Goal: Task Accomplishment & Management: Use online tool/utility

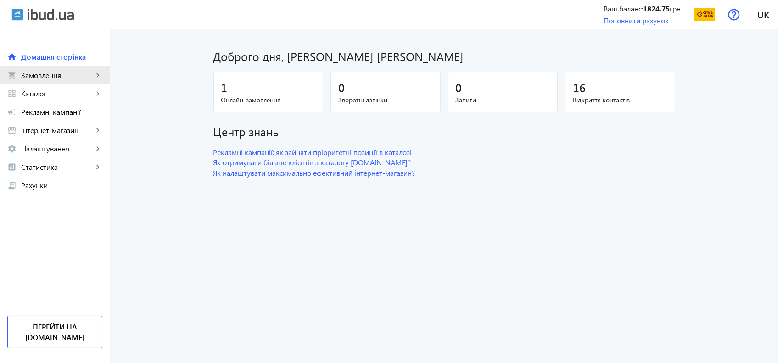
click at [51, 78] on span "Замовлення" at bounding box center [57, 75] width 72 height 9
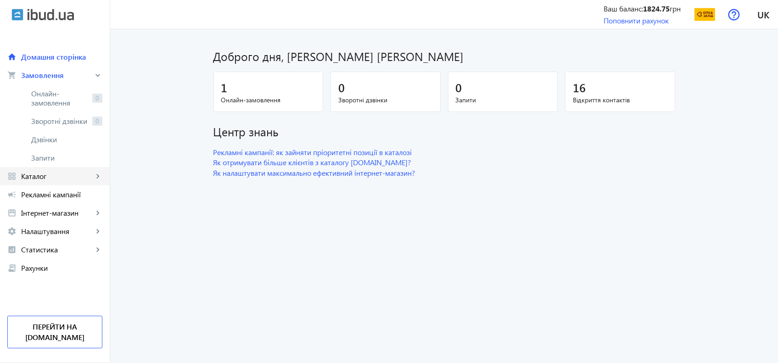
click at [38, 175] on span "Каталог" at bounding box center [57, 176] width 72 height 9
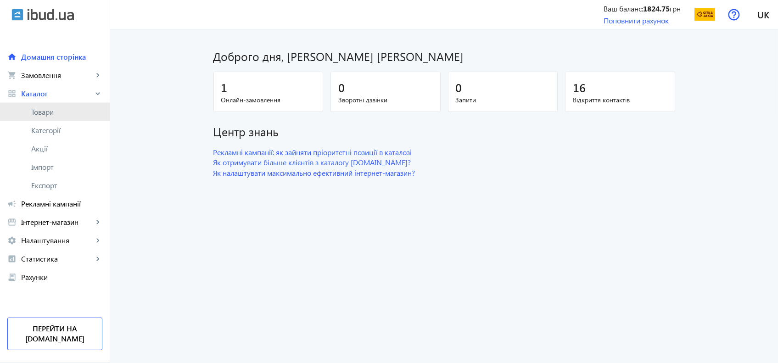
click at [40, 113] on span "Товари" at bounding box center [66, 111] width 71 height 9
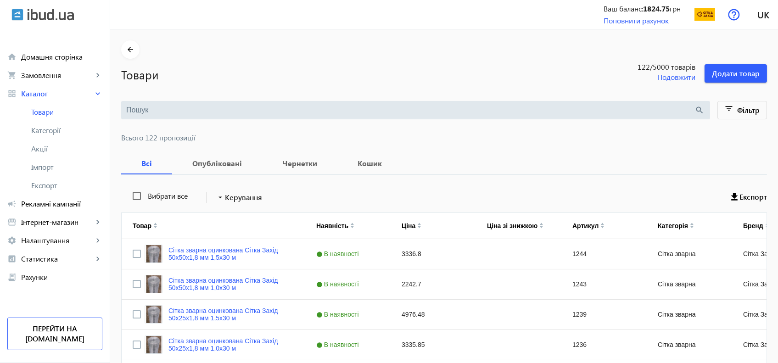
click at [191, 103] on div "search" at bounding box center [415, 110] width 589 height 18
click at [191, 109] on input "search" at bounding box center [410, 110] width 569 height 10
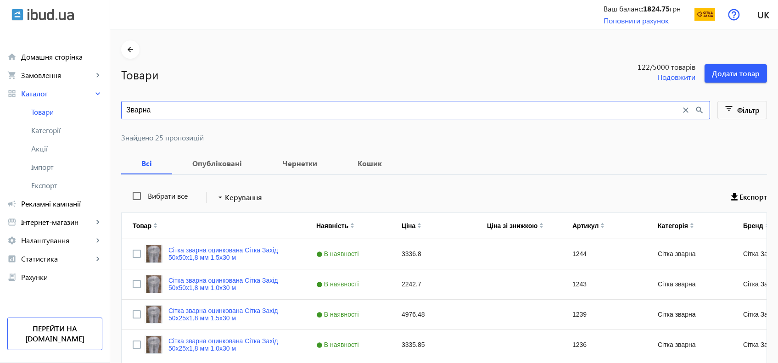
type input "Зварна"
click at [387, 127] on div at bounding box center [444, 126] width 646 height 15
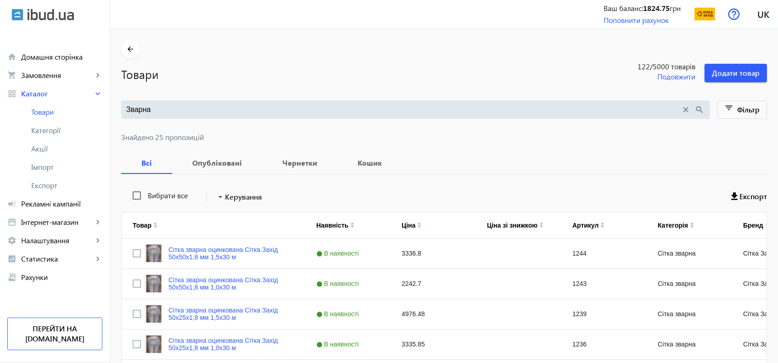
click at [376, 112] on input "Зварна" at bounding box center [403, 110] width 555 height 10
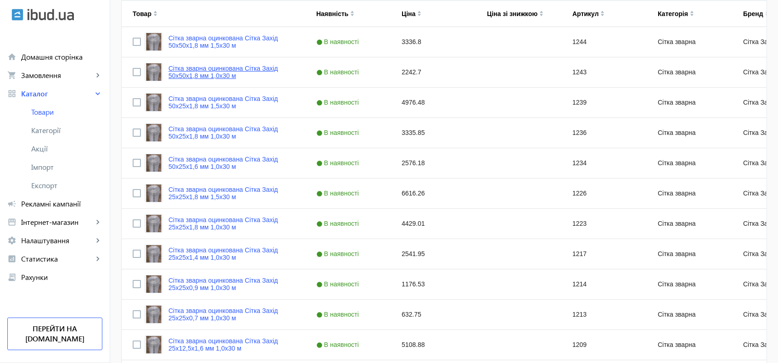
scroll to position [0, 0]
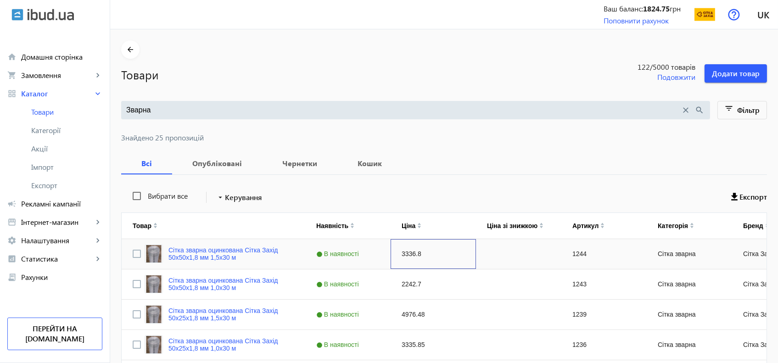
click at [396, 252] on div "3336.8" at bounding box center [433, 254] width 85 height 30
click at [404, 253] on div "3336.8" at bounding box center [433, 254] width 85 height 30
type input "3003"
type input "3003.11"
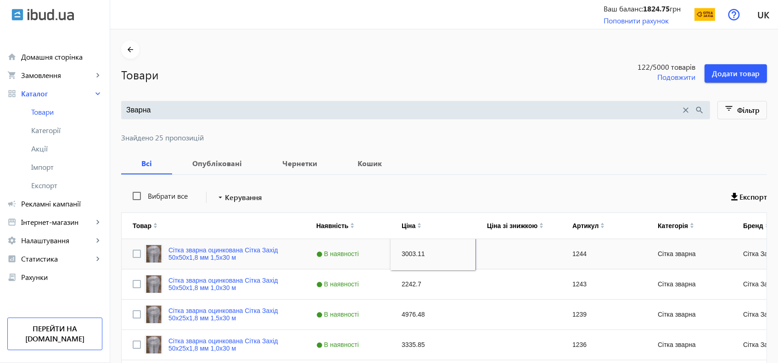
click at [408, 278] on div "2242.7" at bounding box center [433, 285] width 85 height 30
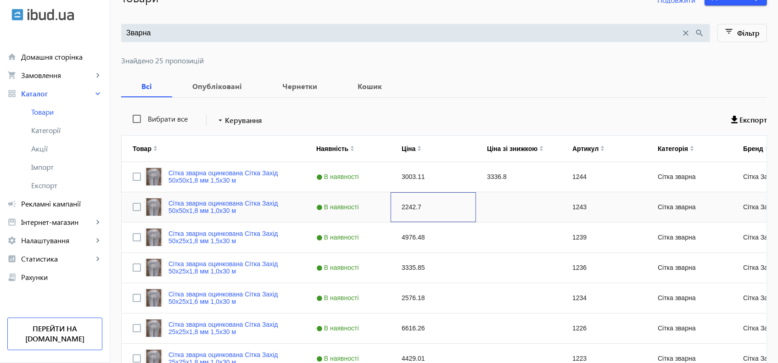
scroll to position [78, 0]
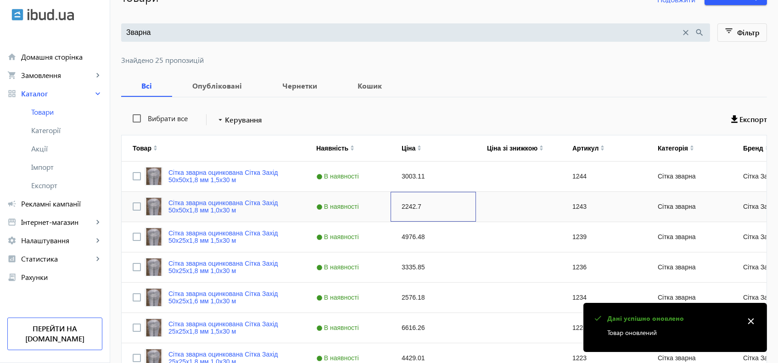
click at [411, 207] on div "2242.7" at bounding box center [433, 207] width 85 height 30
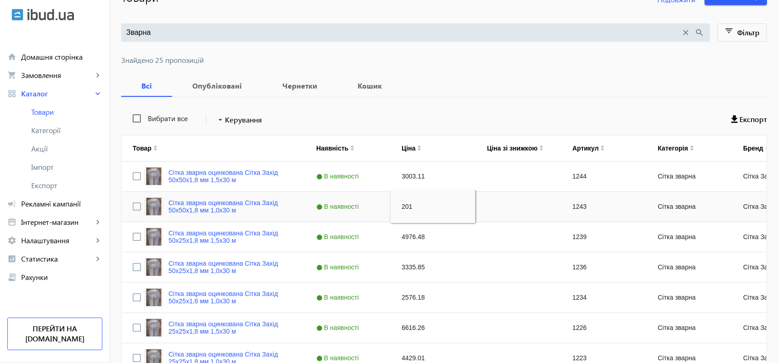
type input "2018"
type input "2018.42"
click at [414, 238] on div "4976.48" at bounding box center [433, 237] width 85 height 30
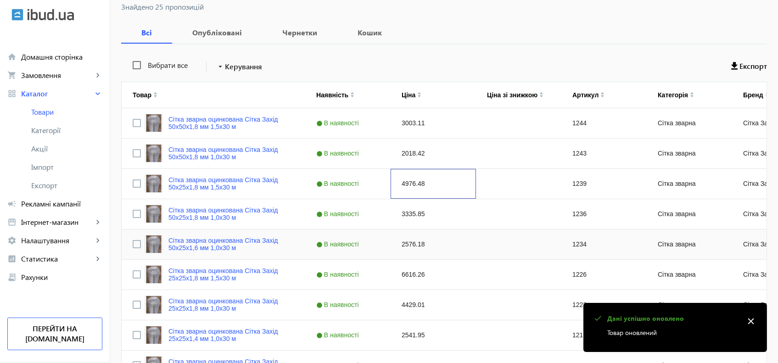
scroll to position [133, 0]
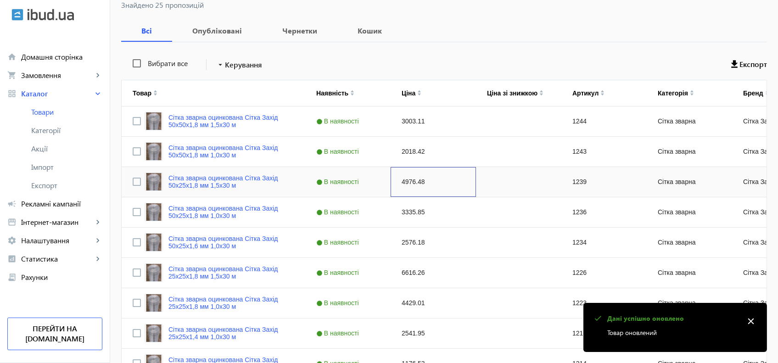
click at [402, 184] on div "4976.48" at bounding box center [433, 182] width 85 height 30
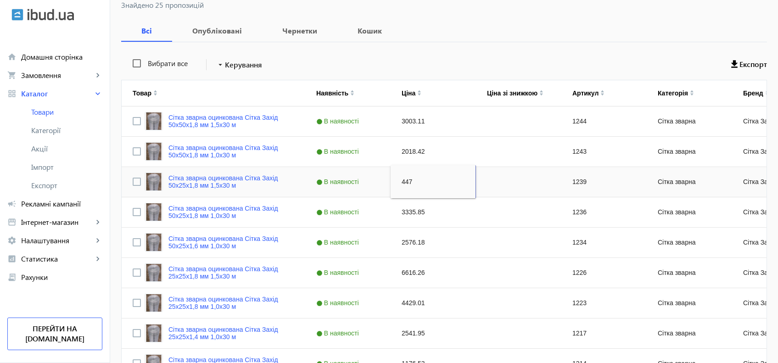
type input "4478"
type input "4478.83"
click at [406, 208] on div "3335.85" at bounding box center [433, 212] width 85 height 30
type input "3002"
type input "3002.27"
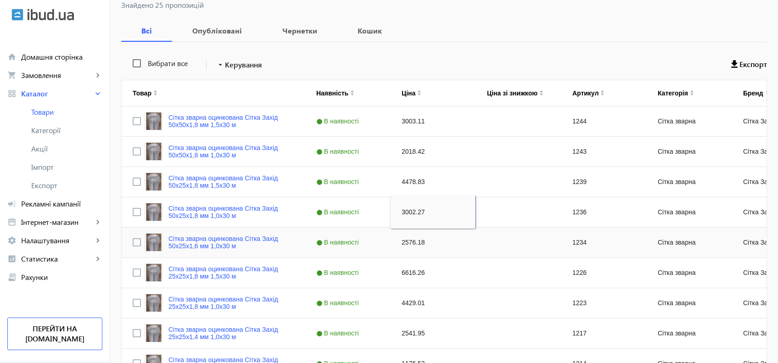
click at [405, 235] on div "2576.18" at bounding box center [433, 243] width 85 height 30
click at [410, 241] on div "2576.18" at bounding box center [433, 243] width 85 height 30
type input "2318"
type input "2318.56"
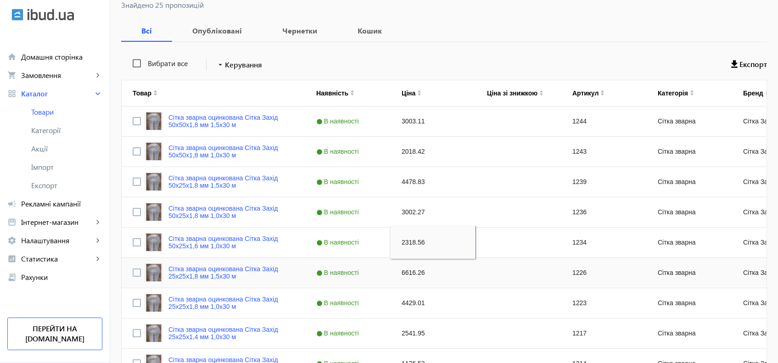
click at [408, 274] on div "6616.26" at bounding box center [433, 273] width 85 height 30
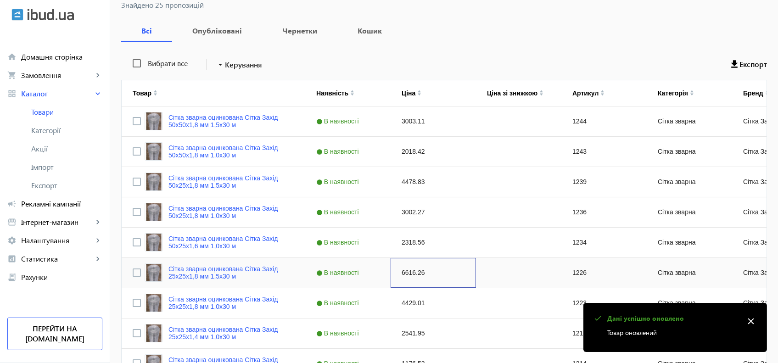
click at [405, 272] on div "6616.26" at bounding box center [433, 273] width 85 height 30
type input "5954"
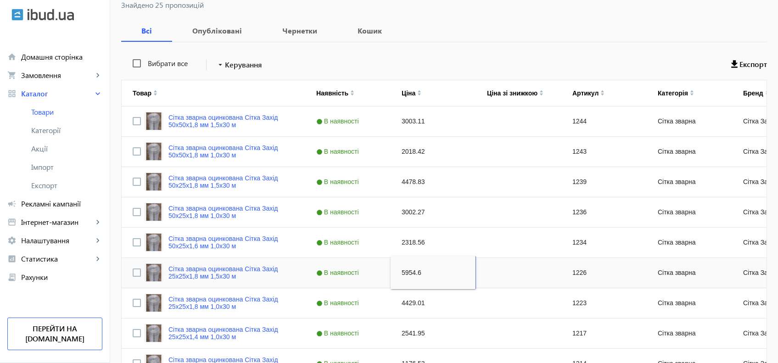
type input "5954.63"
click at [402, 300] on div "4429.01" at bounding box center [433, 303] width 85 height 30
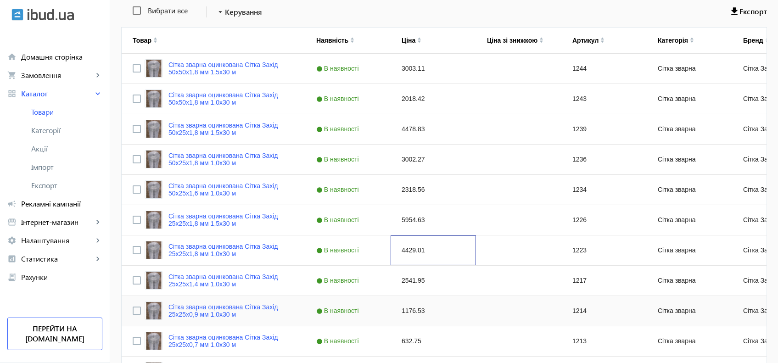
scroll to position [194, 0]
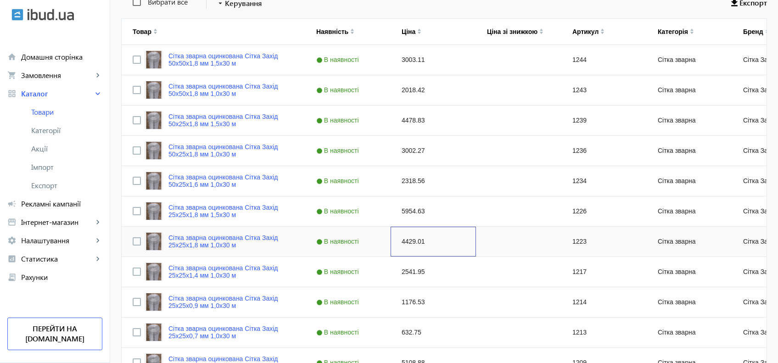
click at [409, 239] on div "4429.01" at bounding box center [433, 242] width 85 height 30
type input "3986"
type input "3986.11"
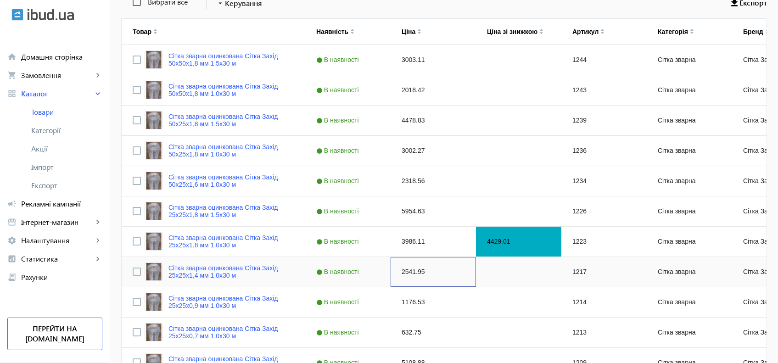
click at [414, 269] on div "2541.95" at bounding box center [433, 272] width 85 height 30
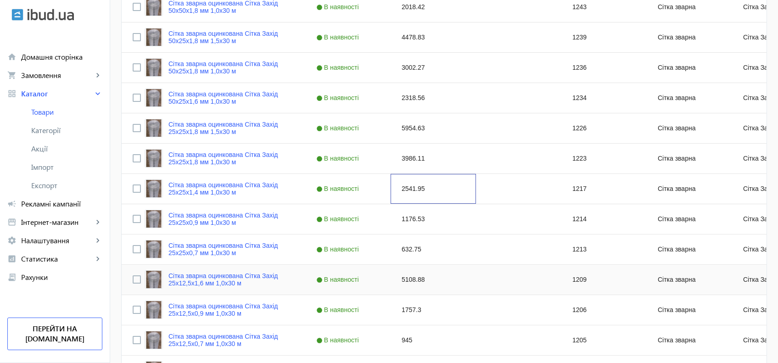
scroll to position [280, 0]
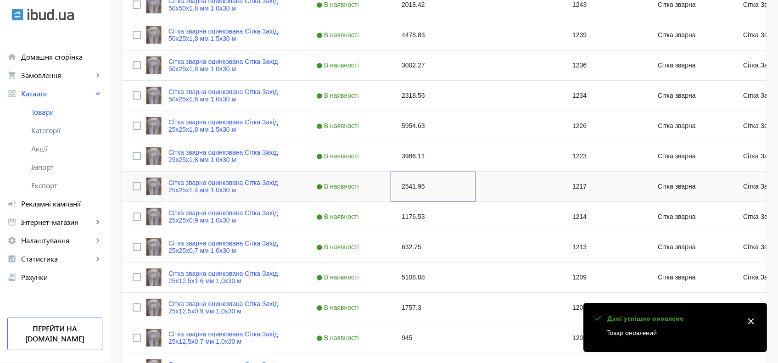
click at [406, 185] on div "2541.95" at bounding box center [433, 187] width 85 height 30
type input "2287"
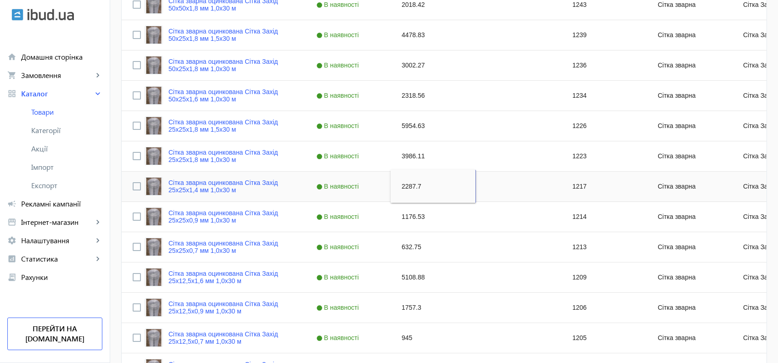
type input "2287.75"
click at [408, 211] on div "1176.53" at bounding box center [433, 217] width 85 height 30
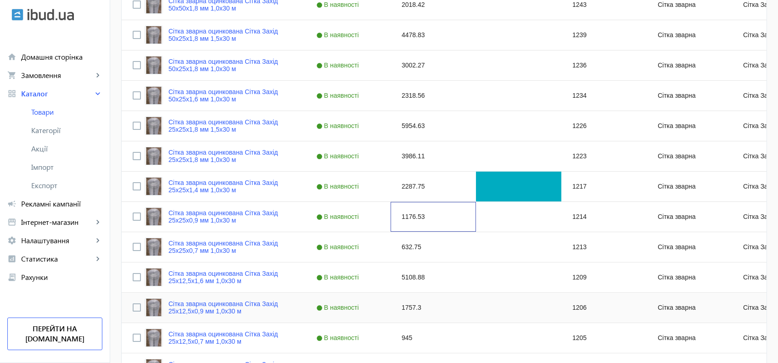
scroll to position [380, 0]
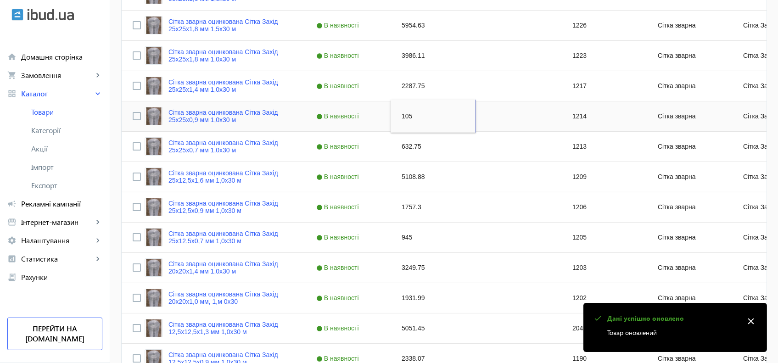
type input "1058"
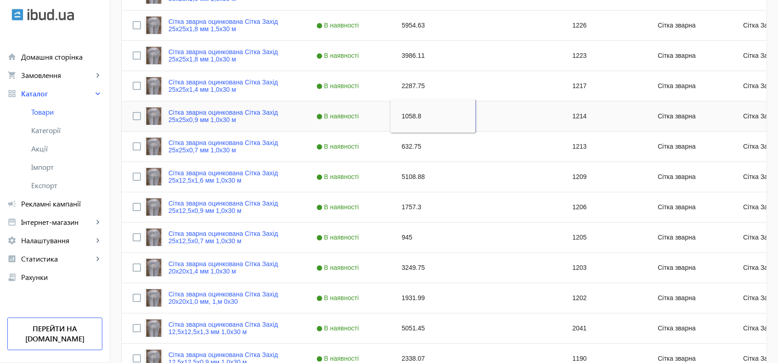
type input "1058.87"
click at [405, 149] on div "632.75" at bounding box center [433, 147] width 85 height 30
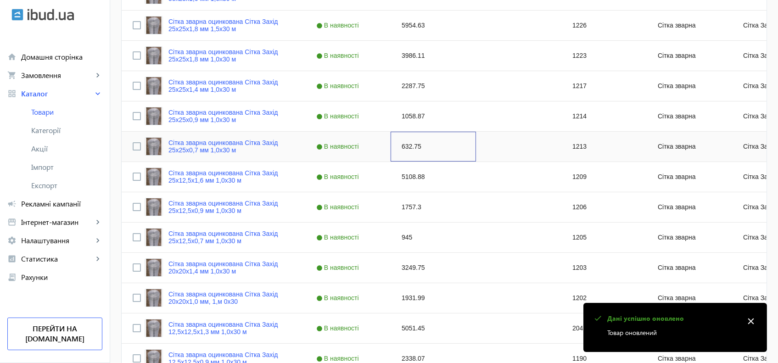
click at [400, 149] on div "632.75" at bounding box center [433, 147] width 85 height 30
type input "569"
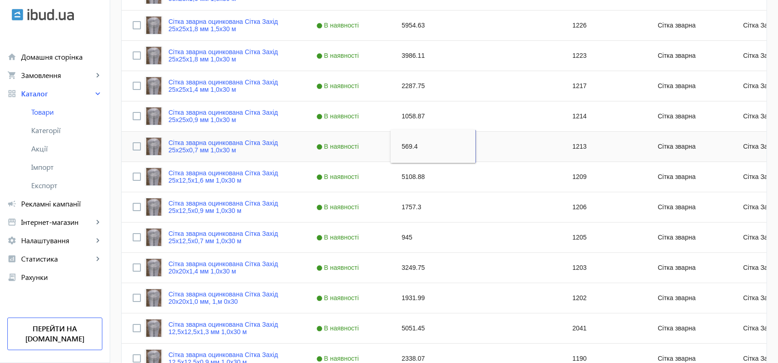
type input "569.47"
click at [403, 173] on div "5108.88" at bounding box center [433, 177] width 85 height 30
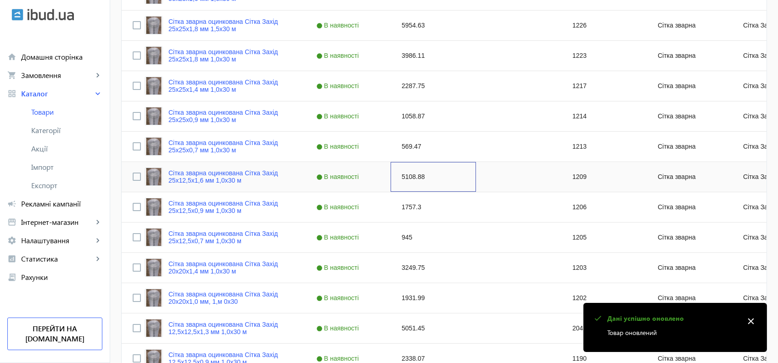
click at [403, 173] on div "5108.88" at bounding box center [433, 177] width 85 height 30
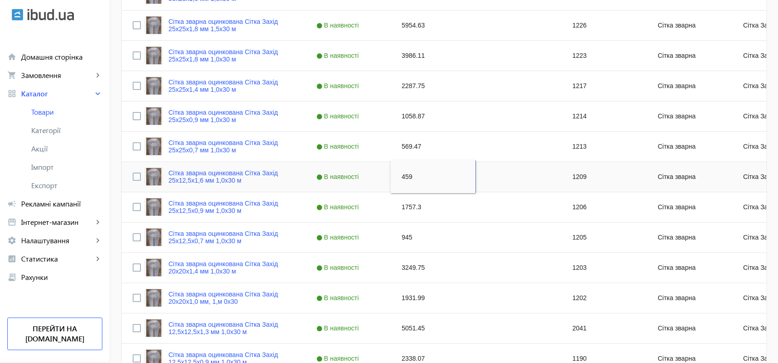
type input "4598"
click at [409, 215] on div "1757.3" at bounding box center [433, 207] width 85 height 30
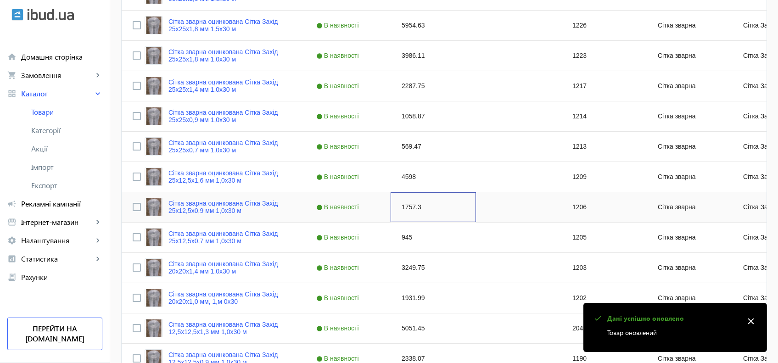
click at [405, 204] on div "1757.3" at bounding box center [433, 207] width 85 height 30
type input "1581"
type input "1581.56"
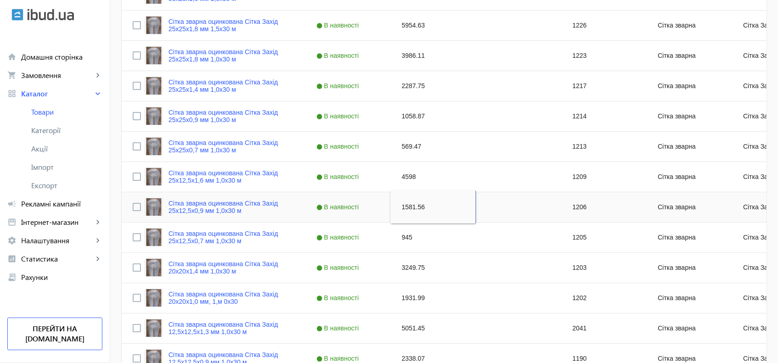
click at [402, 227] on div "945" at bounding box center [433, 238] width 85 height 30
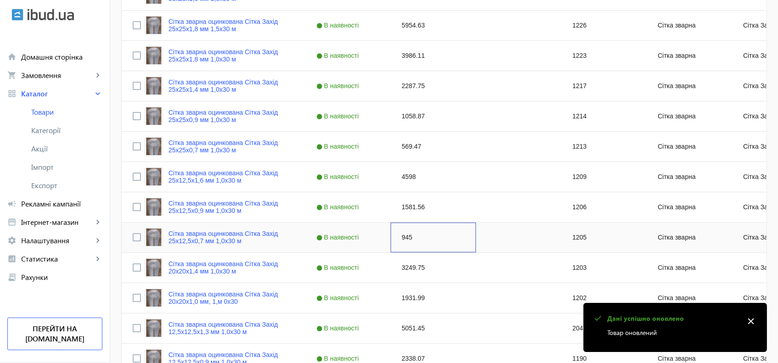
click at [401, 236] on div "945" at bounding box center [433, 238] width 85 height 30
type input "850"
type input "850.5"
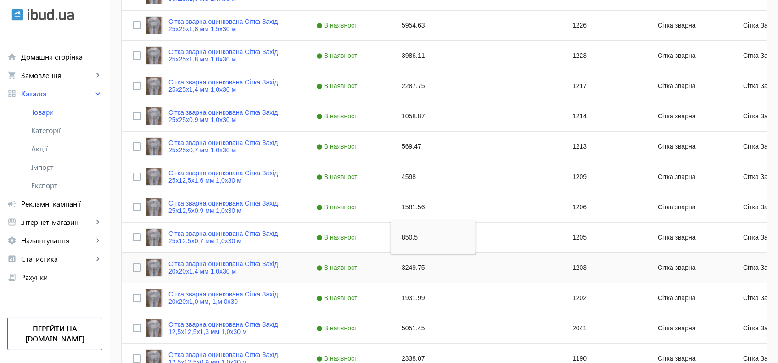
click at [405, 263] on div "3249.75" at bounding box center [433, 268] width 85 height 30
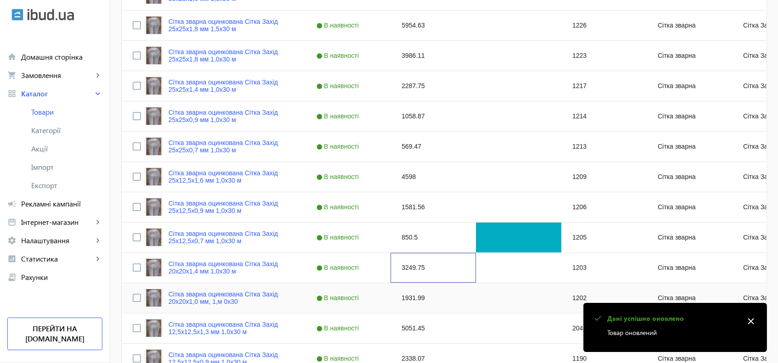
scroll to position [444, 0]
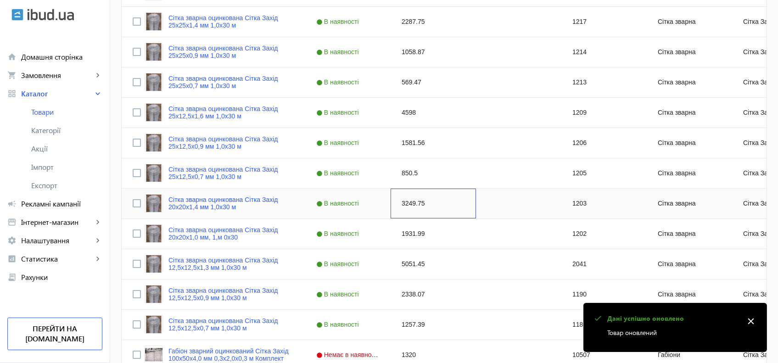
click at [404, 205] on div "3249.75" at bounding box center [433, 204] width 85 height 30
type input "2924"
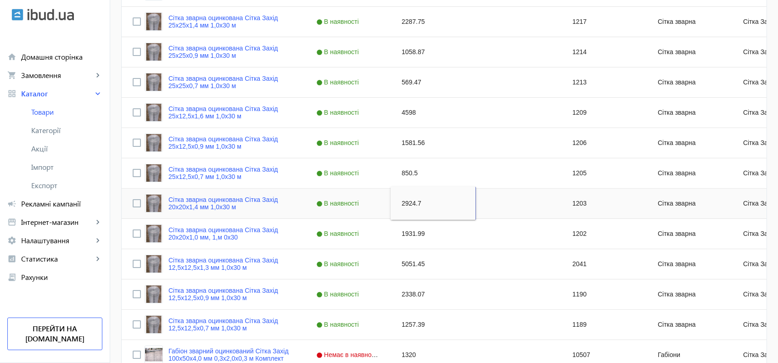
type input "2924.78"
click at [411, 242] on div "1931.99" at bounding box center [433, 234] width 85 height 30
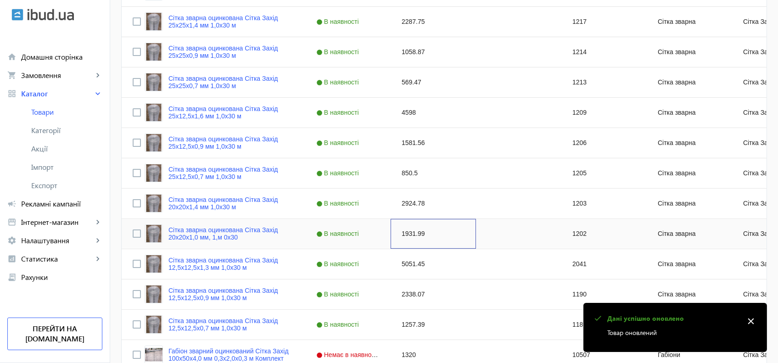
click at [409, 233] on div "1931.99" at bounding box center [433, 234] width 85 height 30
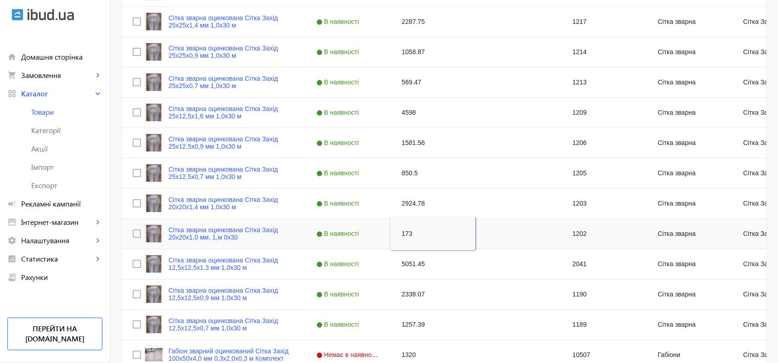
type input "1738"
type input "1738.79"
click at [411, 261] on div "5051.45" at bounding box center [433, 264] width 85 height 30
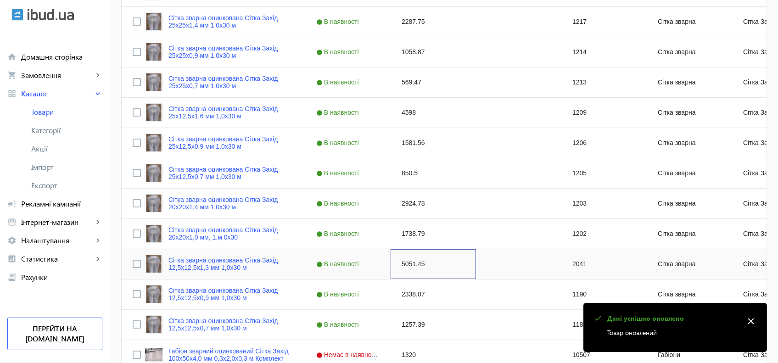
click at [403, 267] on div "5051.45" at bounding box center [433, 264] width 85 height 30
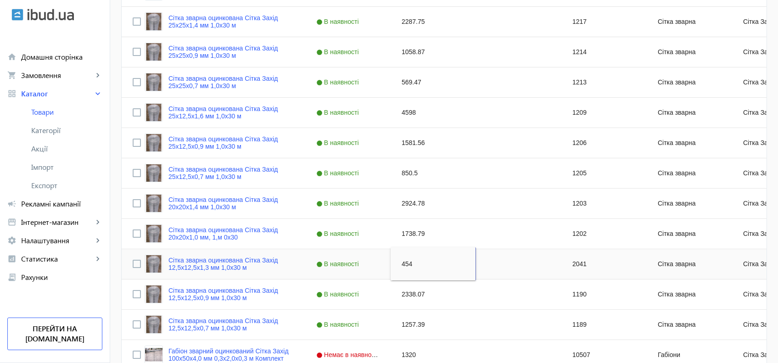
type input "4546"
type input "4546.30"
click at [410, 296] on div "2338.07" at bounding box center [433, 295] width 85 height 30
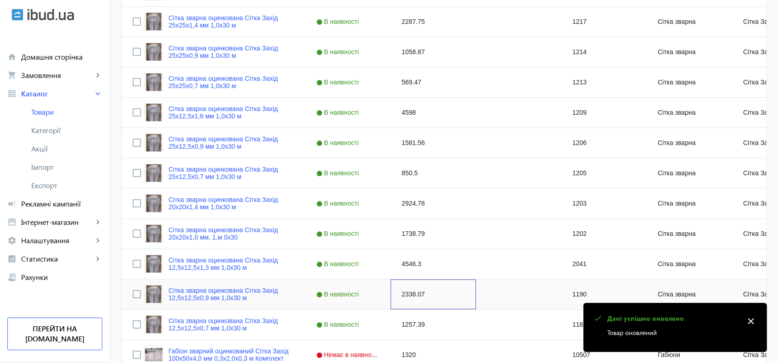
click at [404, 292] on div "2338.07" at bounding box center [433, 295] width 85 height 30
type input "2104"
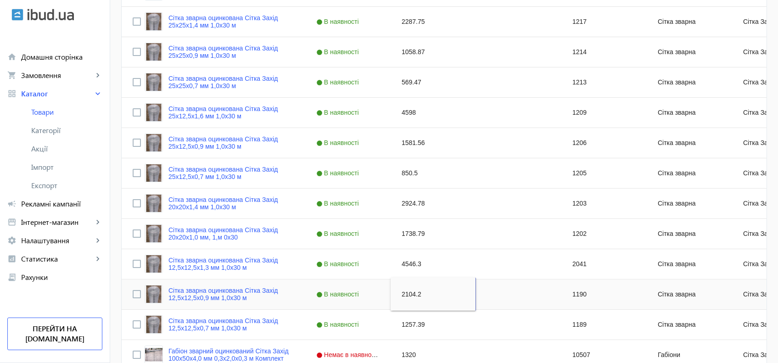
type input "2104.26"
click at [407, 325] on div "1257.39" at bounding box center [433, 325] width 85 height 30
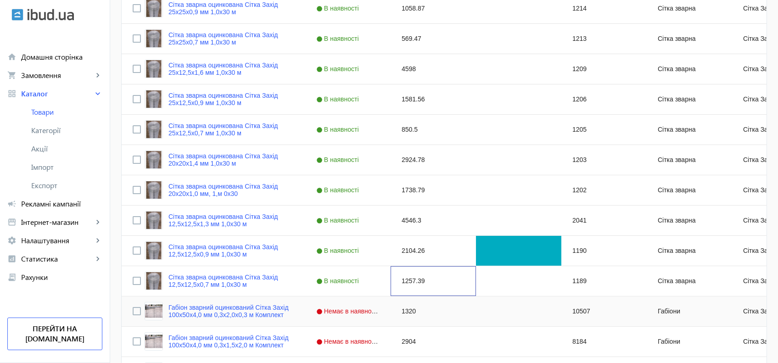
scroll to position [509, 0]
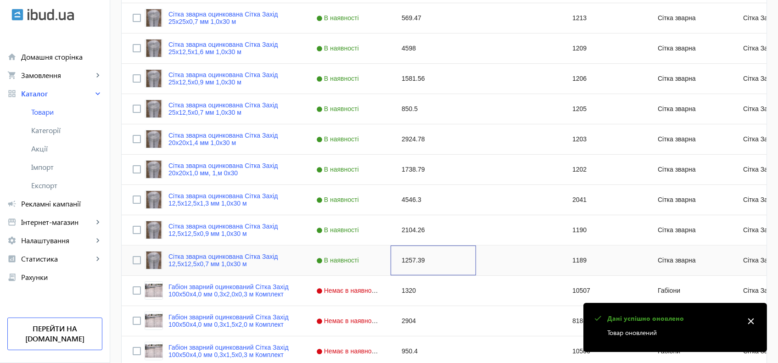
click at [404, 257] on div "1257.39" at bounding box center [433, 261] width 85 height 30
type input "1131"
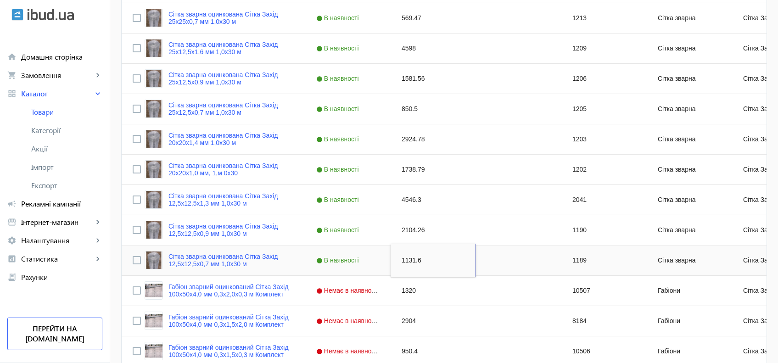
type input "1131.65"
click at [382, 262] on div "В наявності" at bounding box center [347, 261] width 85 height 30
